Goal: Browse casually: Explore the website without a specific task or goal

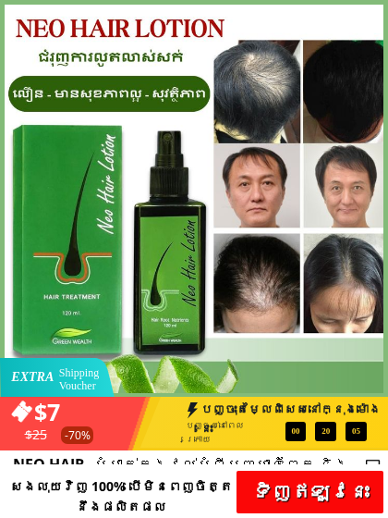
click at [376, 18] on div at bounding box center [194, 198] width 388 height 397
click at [381, 14] on div at bounding box center [194, 198] width 388 height 397
